Goal: Task Accomplishment & Management: Manage account settings

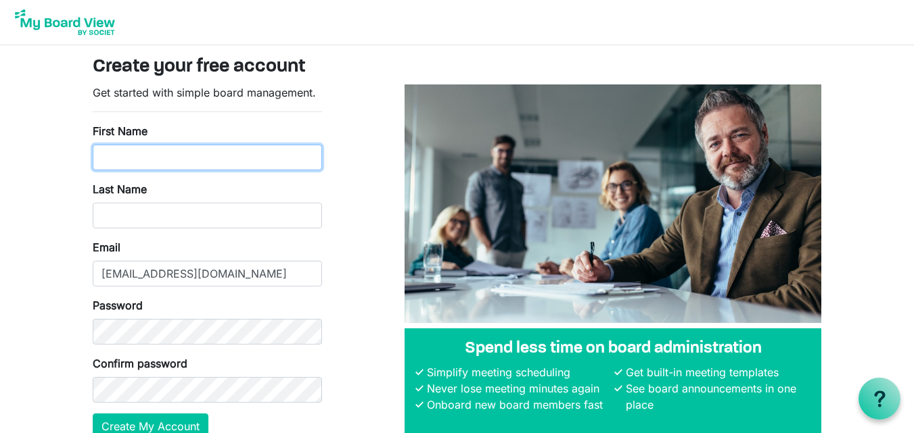
click at [161, 157] on input "First Name" at bounding box center [207, 158] width 229 height 26
type input "Rishi"
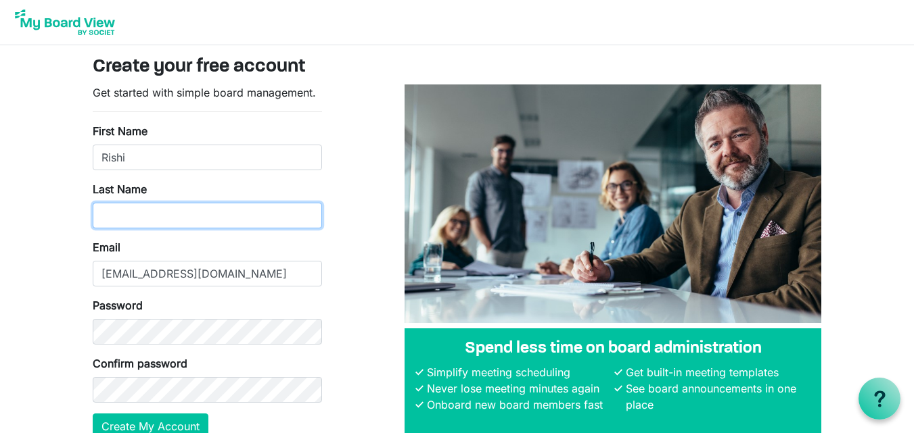
type input "Kabeera"
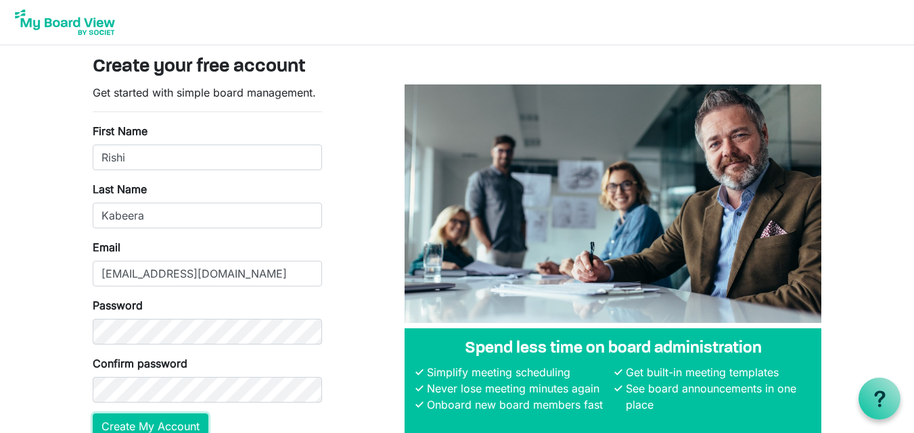
scroll to position [6, 0]
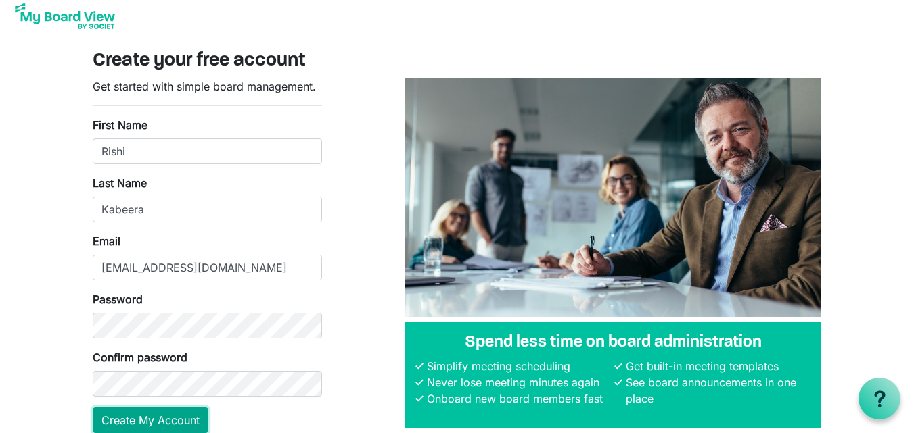
click at [161, 417] on button "Create My Account" at bounding box center [151, 421] width 116 height 26
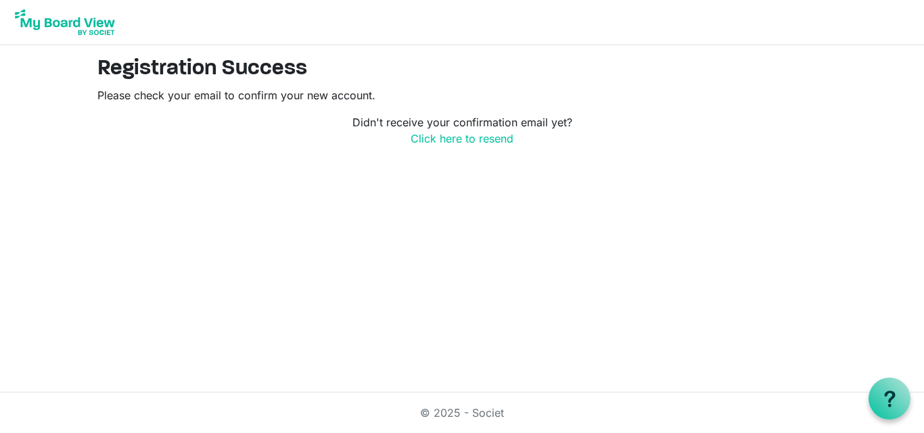
click at [498, 268] on html "Registration Success Please check your email to confirm your new account. Didn'…" at bounding box center [462, 216] width 924 height 433
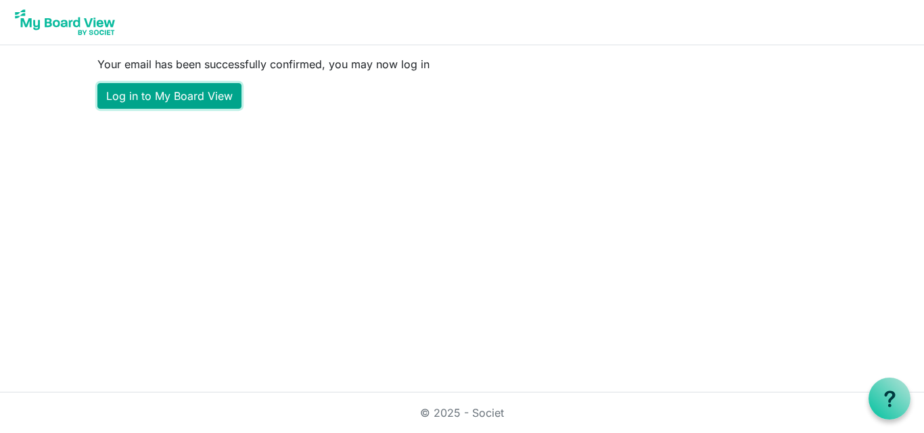
click at [174, 89] on link "Log in to My Board View" at bounding box center [169, 96] width 144 height 26
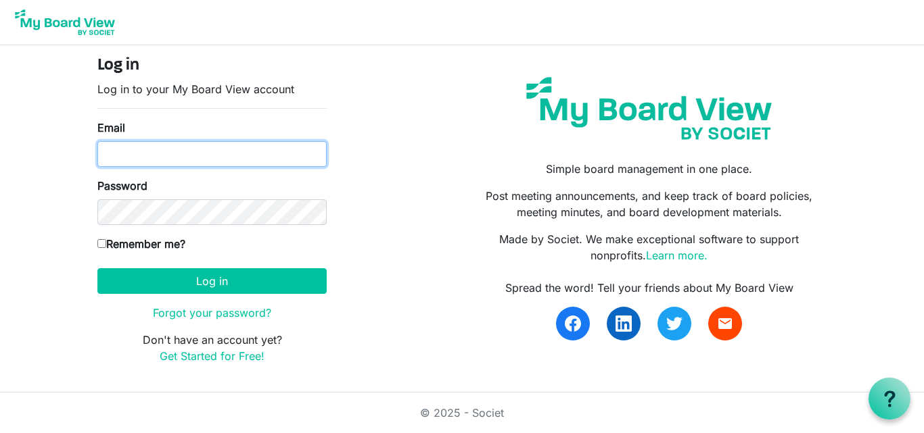
type input "dreamersinc2003@gmail.com"
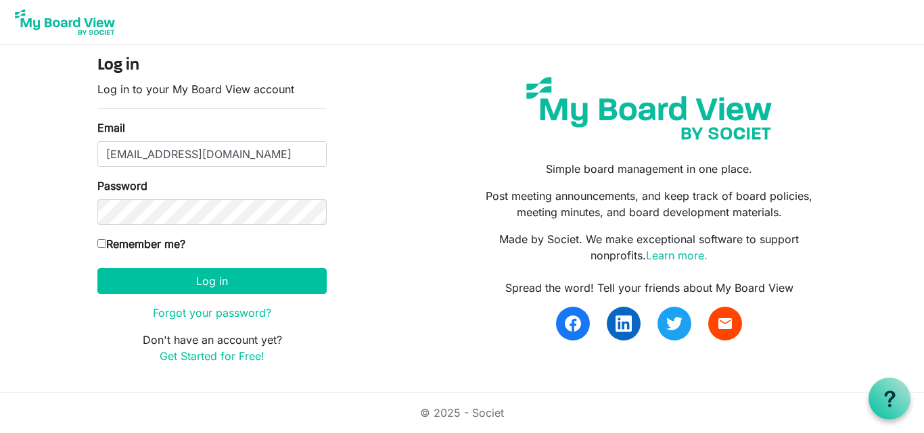
click at [100, 246] on input "Remember me?" at bounding box center [101, 243] width 9 height 9
checkbox input "true"
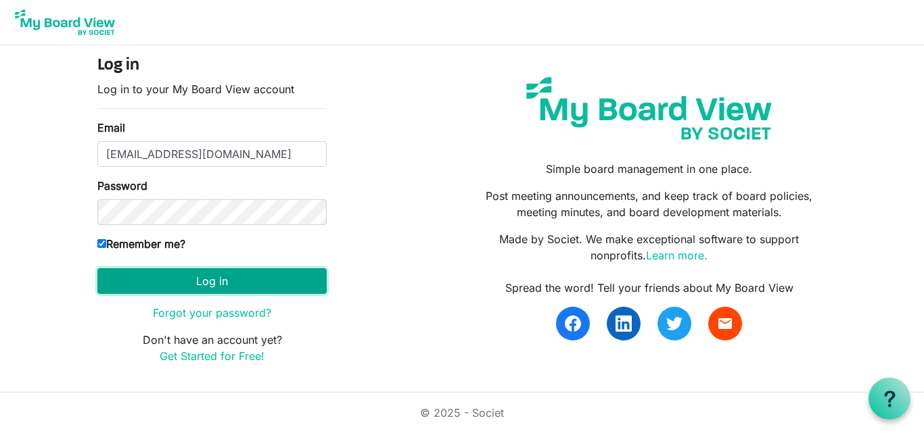
click at [207, 281] on button "Log in" at bounding box center [211, 281] width 229 height 26
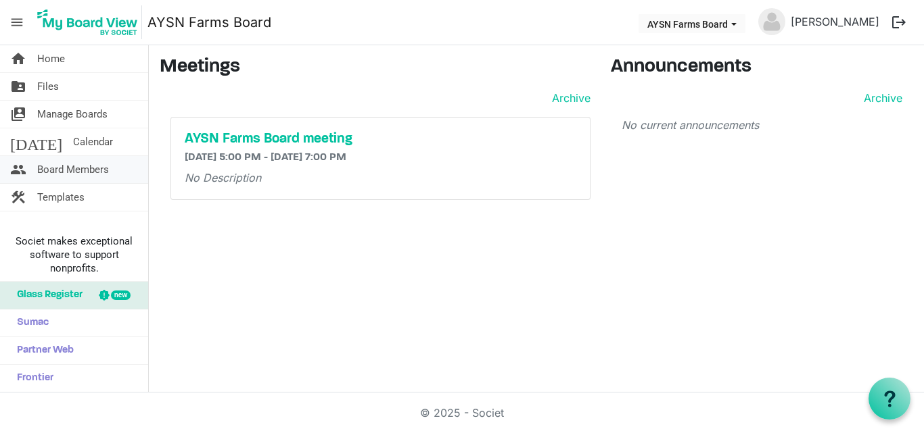
click at [93, 167] on span "Board Members" at bounding box center [73, 169] width 72 height 27
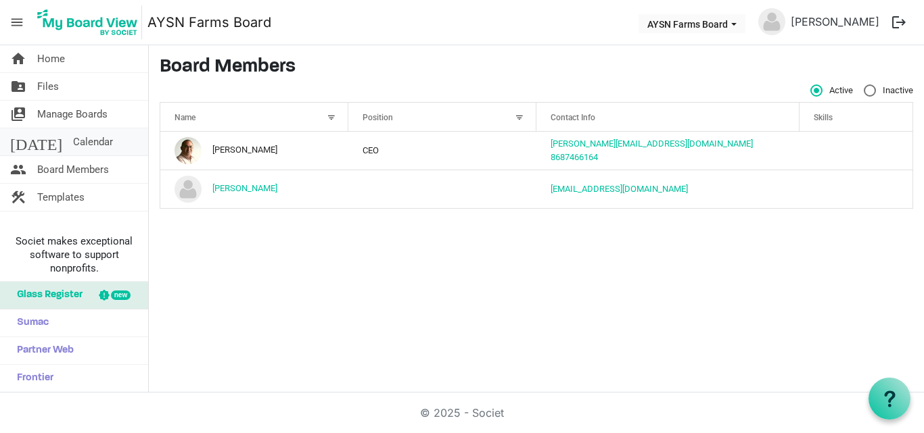
click at [103, 143] on link "today Calendar" at bounding box center [74, 141] width 148 height 27
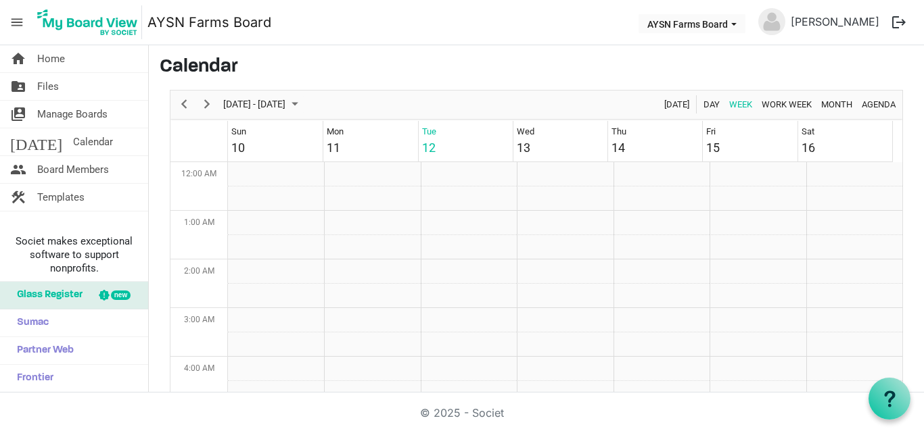
scroll to position [438, 0]
click at [105, 113] on span "Manage Boards" at bounding box center [72, 114] width 70 height 27
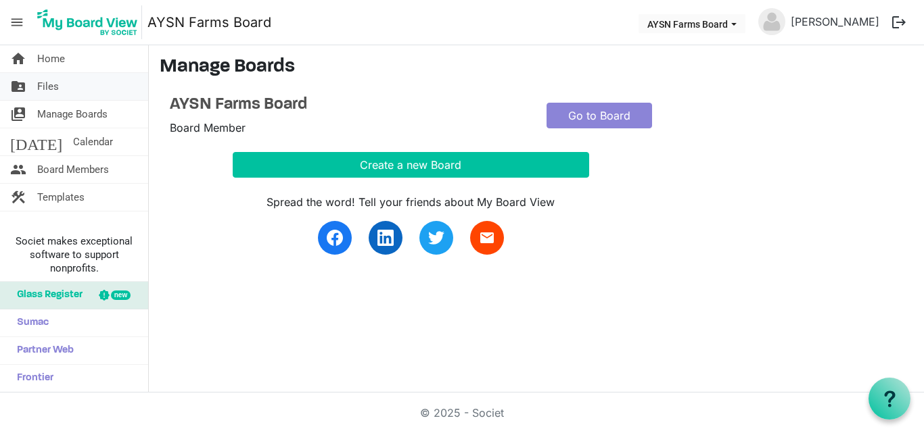
click at [104, 84] on link "folder_shared Files" at bounding box center [74, 86] width 148 height 27
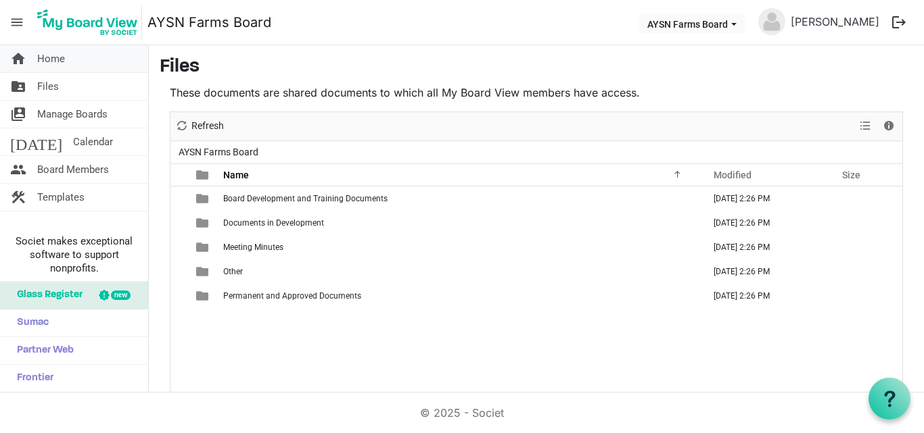
click at [70, 60] on link "home Home" at bounding box center [74, 58] width 148 height 27
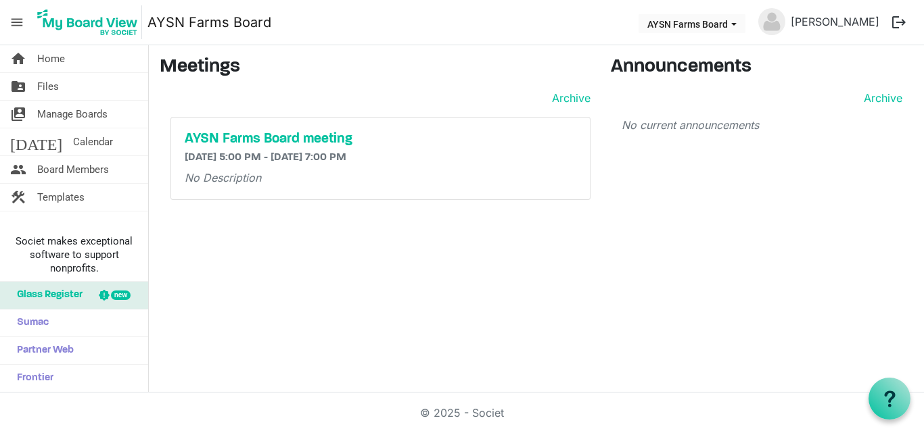
click at [898, 24] on button "logout" at bounding box center [898, 22] width 28 height 28
